Goal: Transaction & Acquisition: Purchase product/service

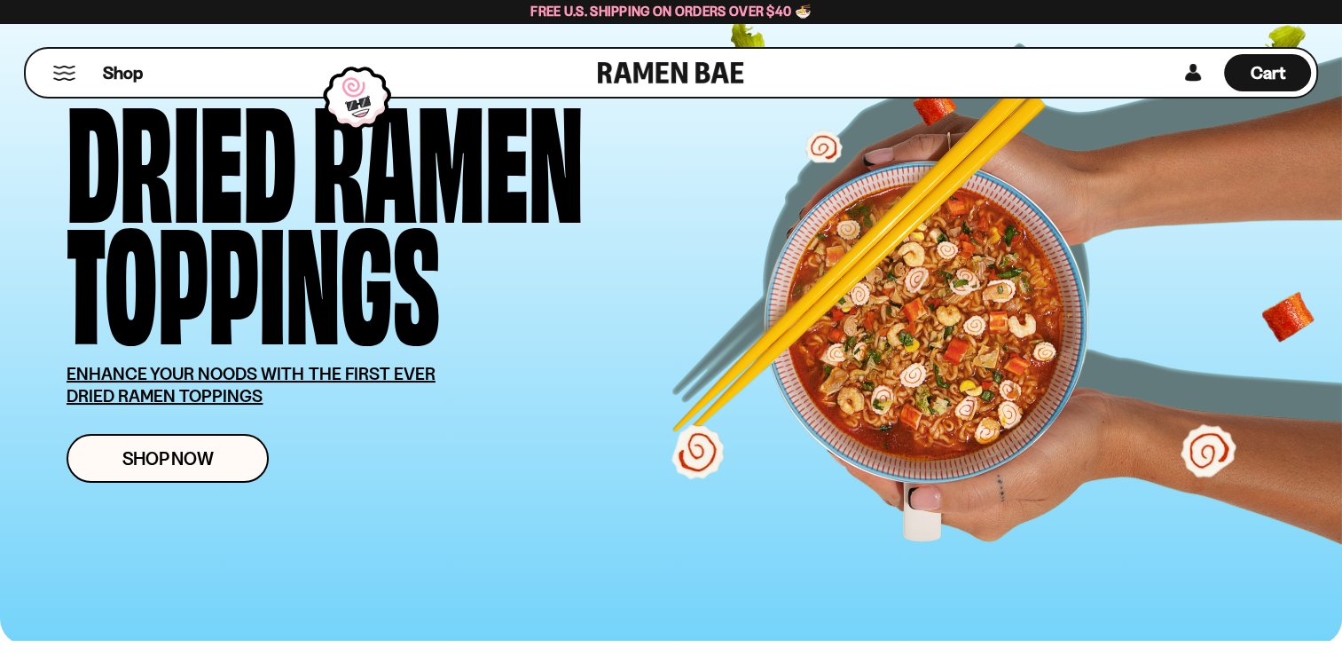
scroll to position [89, 0]
click at [156, 458] on span "Shop Now" at bounding box center [167, 458] width 91 height 19
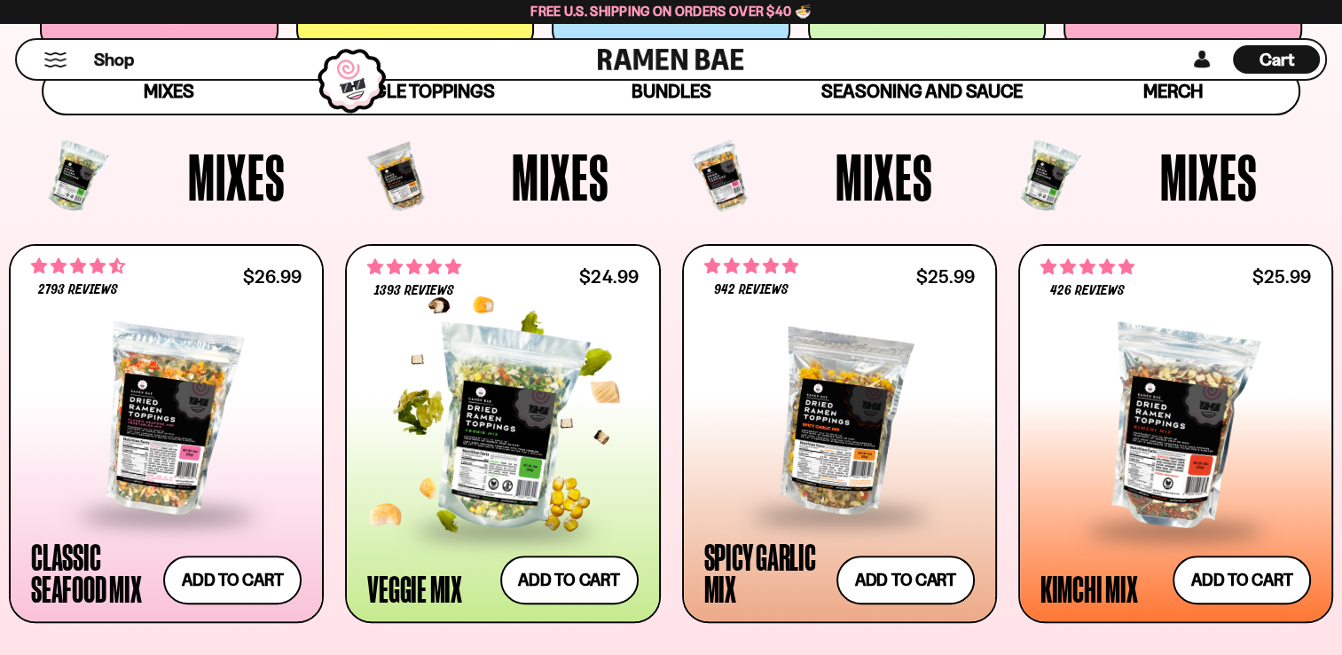
scroll to position [532, 0]
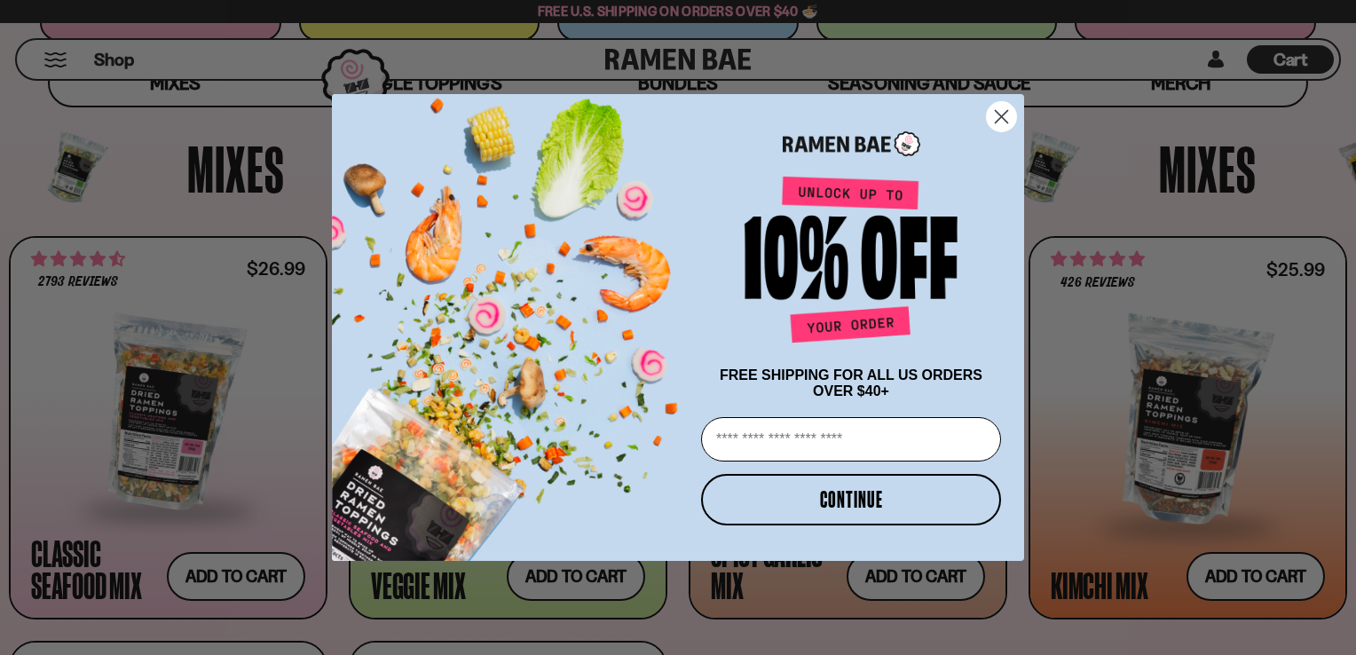
click at [997, 113] on circle "Close dialog" at bounding box center [1001, 116] width 29 height 29
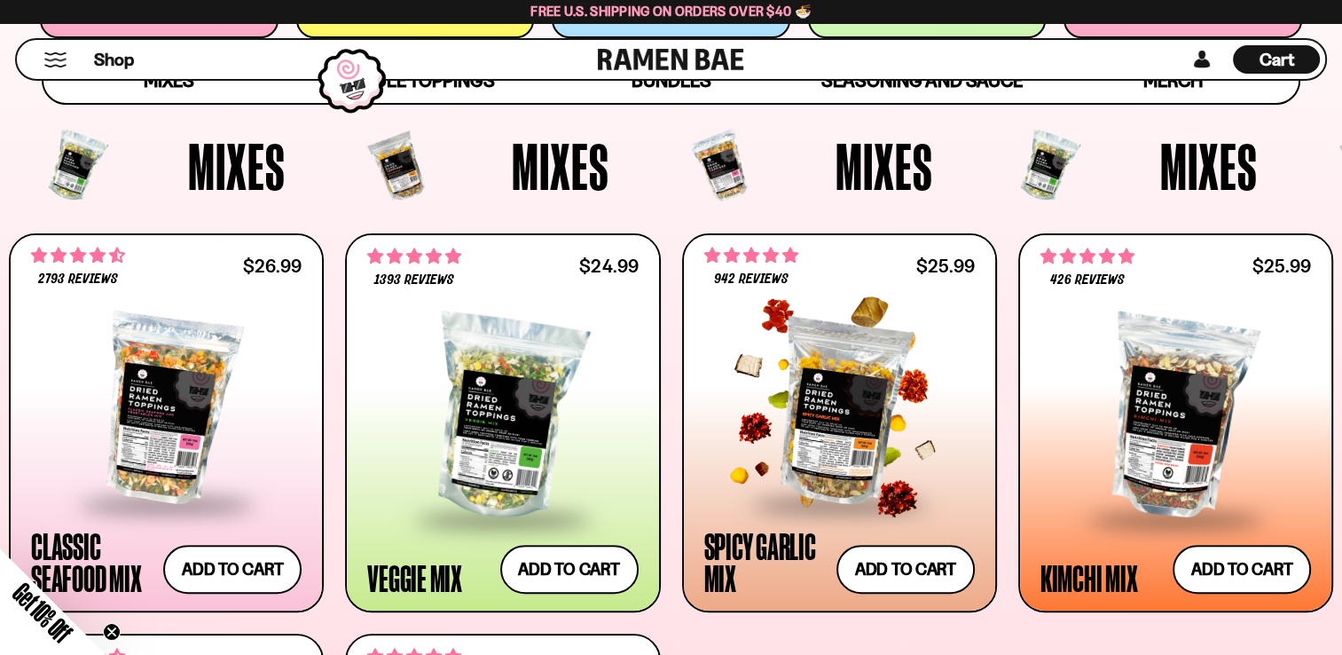
scroll to position [621, 0]
